Goal: Information Seeking & Learning: Understand process/instructions

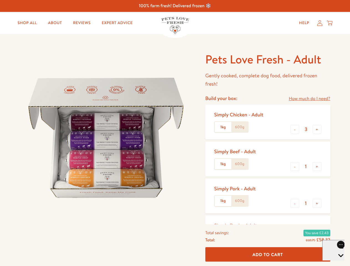
click at [175, 133] on img at bounding box center [106, 138] width 172 height 172
click at [309, 99] on link "How much do I need?" at bounding box center [309, 98] width 41 height 7
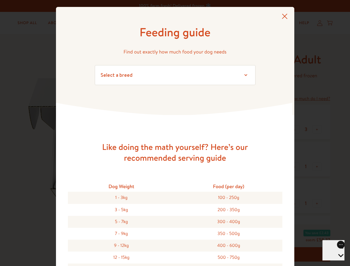
click at [295, 129] on div "Feeding guide Find out exactly how much food your dog needs Select a breed Affe…" at bounding box center [175, 133] width 350 height 266
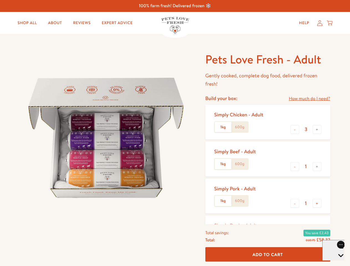
click at [317, 129] on button "+" at bounding box center [317, 129] width 9 height 9
type input "4"
click at [295, 167] on button "-" at bounding box center [294, 166] width 9 height 9
click at [317, 167] on button "+" at bounding box center [317, 166] width 9 height 9
type input "1"
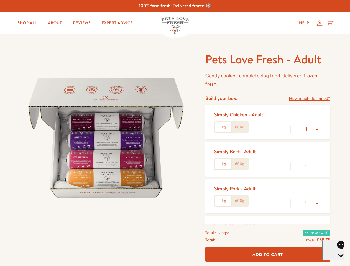
click at [295, 203] on button "-" at bounding box center [294, 203] width 9 height 9
type input "0"
